Goal: Information Seeking & Learning: Learn about a topic

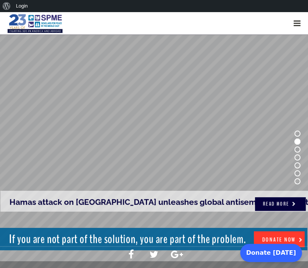
click at [289, 20] on div at bounding box center [296, 23] width 23 height 23
click at [291, 21] on div at bounding box center [296, 23] width 23 height 23
click at [296, 22] on div at bounding box center [297, 23] width 7 height 7
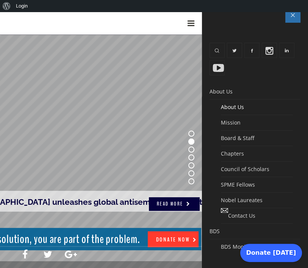
click at [227, 111] on link "About Us" at bounding box center [257, 108] width 72 height 16
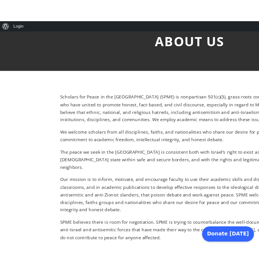
scroll to position [45, 0]
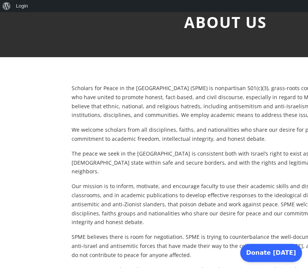
click at [227, 111] on p "Scholars for Peace in the Middle East (SPME) is nonpartisan 501(c)(3), grass-ro…" at bounding box center [220, 102] width 297 height 36
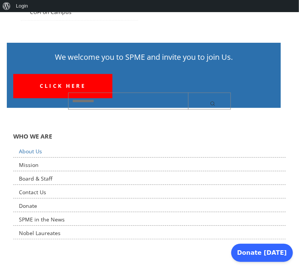
scroll to position [1247, 0]
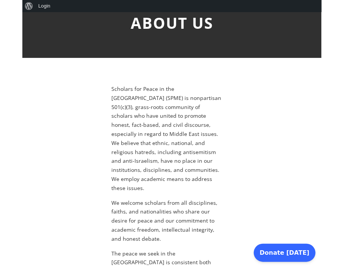
scroll to position [44, 0]
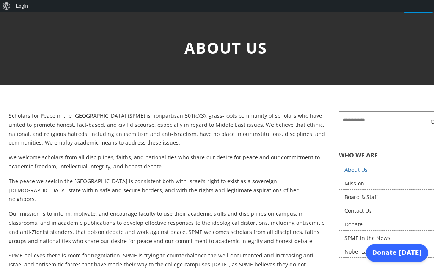
click at [133, 127] on p "Scholars for Peace in the Middle East (SPME) is nonpartisan 501(c)(3), grass-ro…" at bounding box center [168, 129] width 318 height 36
drag, startPoint x: 77, startPoint y: 135, endPoint x: 155, endPoint y: 133, distance: 78.1
click at [155, 133] on p "Scholars for Peace in the Middle East (SPME) is nonpartisan 501(c)(3), grass-ro…" at bounding box center [168, 129] width 318 height 36
copy p "antisemitism and anti-Israelism"
click at [138, 125] on p "Scholars for Peace in the Middle East (SPME) is nonpartisan 501(c)(3), grass-ro…" at bounding box center [168, 129] width 318 height 36
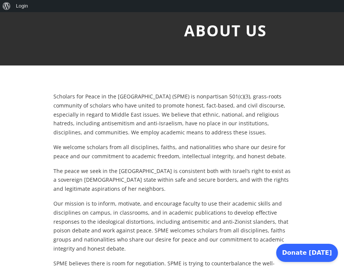
scroll to position [38, 0]
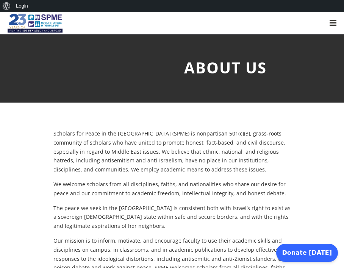
click at [35, 30] on img at bounding box center [35, 23] width 55 height 23
